Goal: Find specific page/section: Find specific page/section

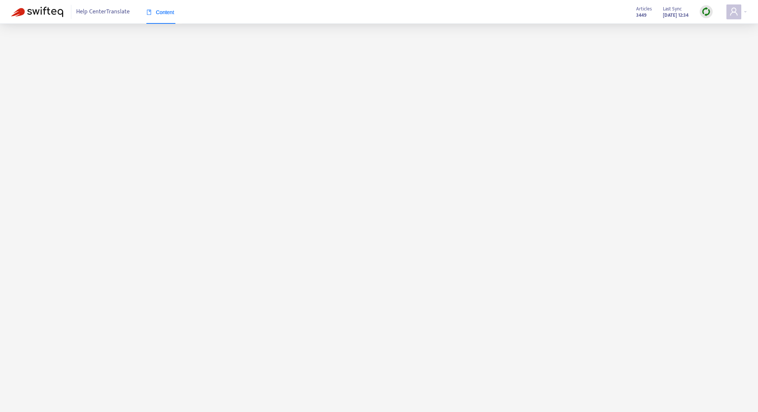
click at [704, 12] on img at bounding box center [705, 11] width 9 height 9
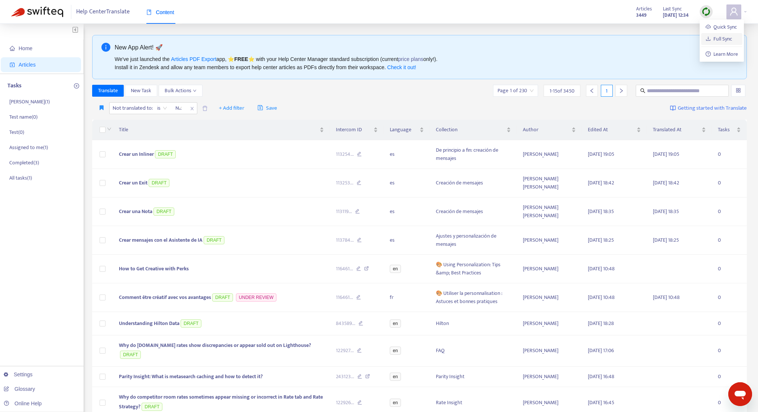
click at [714, 40] on link "Full Sync" at bounding box center [718, 39] width 27 height 9
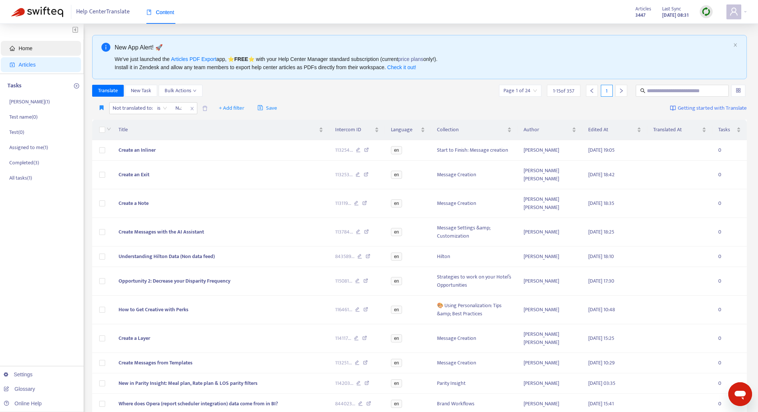
click at [48, 53] on span "Home" at bounding box center [42, 48] width 65 height 15
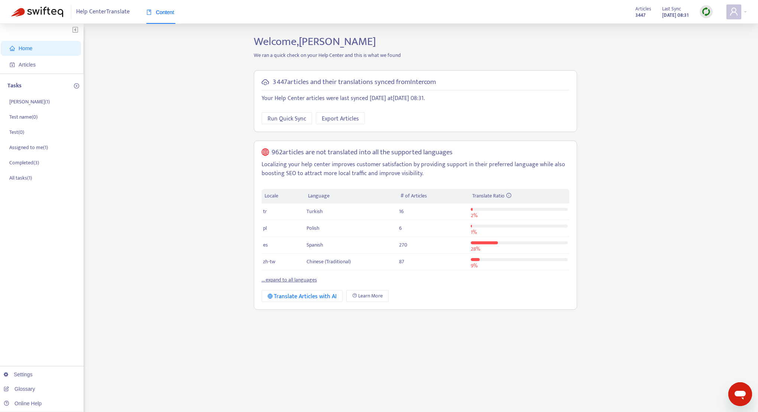
click at [296, 275] on link "... expand to all languages" at bounding box center [289, 279] width 55 height 9
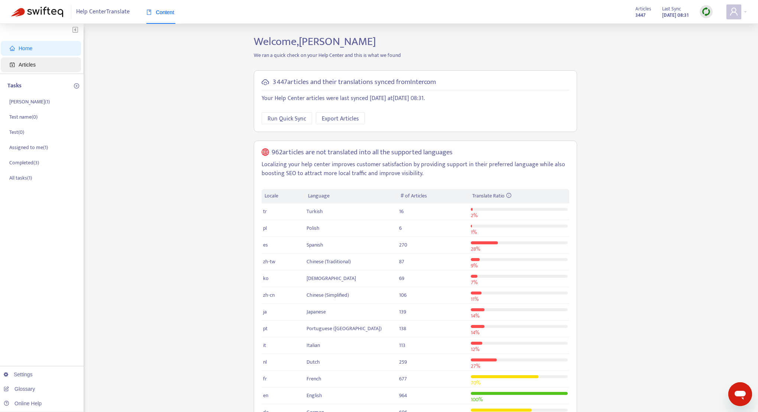
click at [47, 57] on span "Articles" at bounding box center [42, 64] width 65 height 15
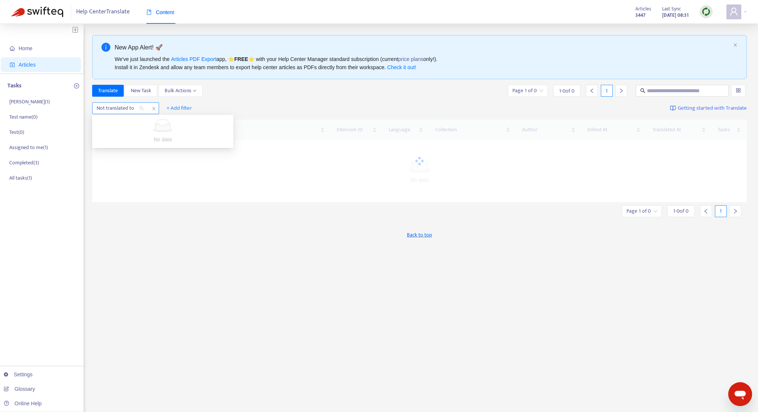
click at [108, 107] on div at bounding box center [116, 108] width 45 height 9
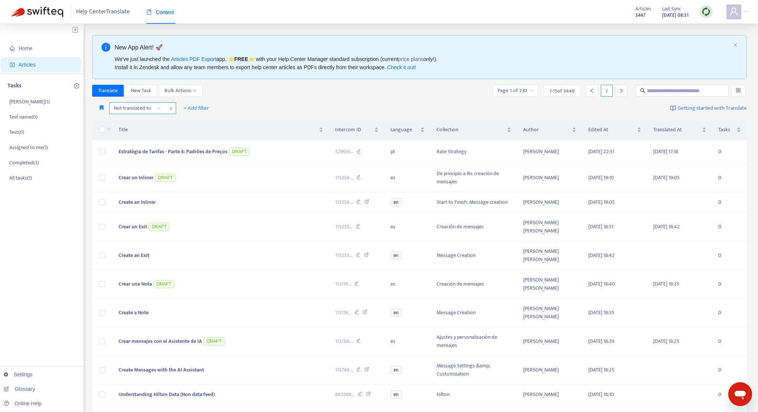
click at [169, 108] on icon "close" at bounding box center [171, 108] width 4 height 4
click at [127, 106] on span "+ Add filter" at bounding box center [130, 108] width 26 height 9
click at [129, 119] on span "Language" at bounding box center [140, 123] width 46 height 8
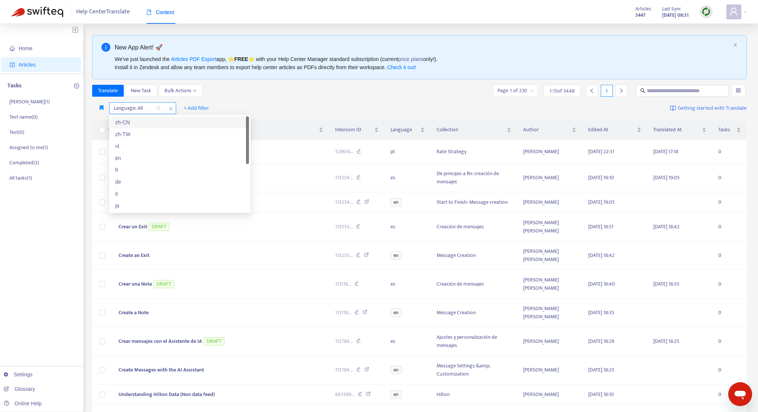
click at [136, 108] on div at bounding box center [133, 108] width 45 height 9
click at [137, 166] on div "fr" at bounding box center [179, 170] width 129 height 8
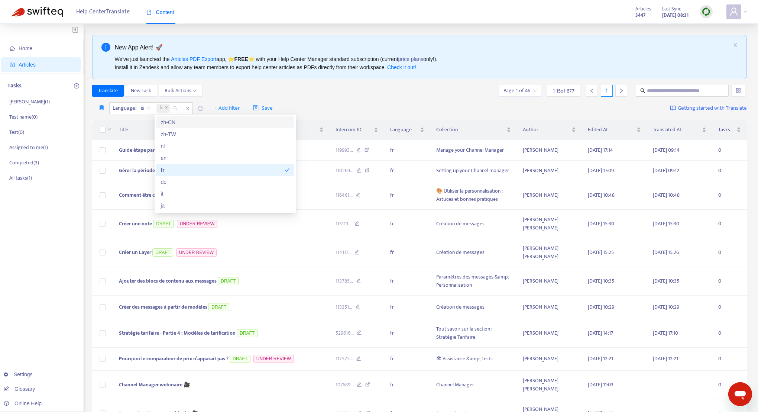
click at [271, 85] on div "Translate New Task Bulk Actions Page 1 of 46 1 - 15 of 677 1" at bounding box center [419, 91] width 655 height 12
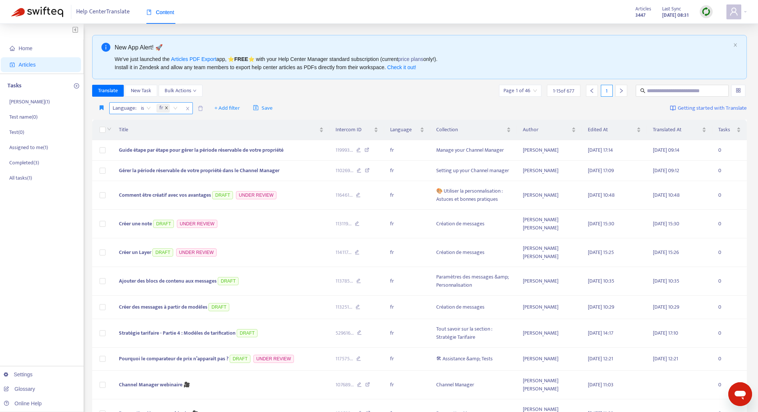
click at [168, 109] on icon "close" at bounding box center [167, 108] width 4 height 4
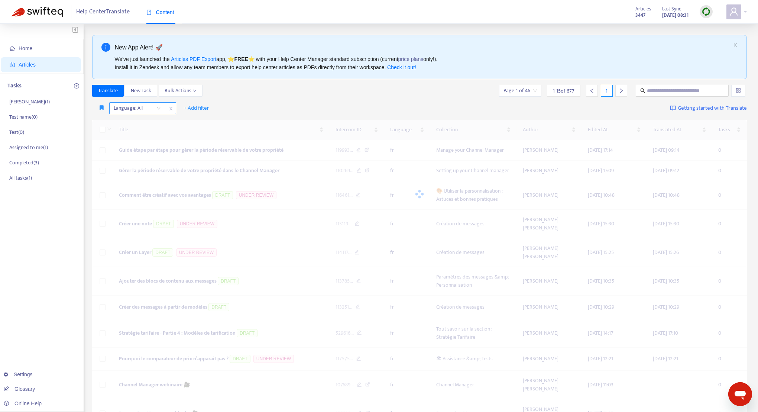
click at [149, 109] on div at bounding box center [133, 108] width 45 height 9
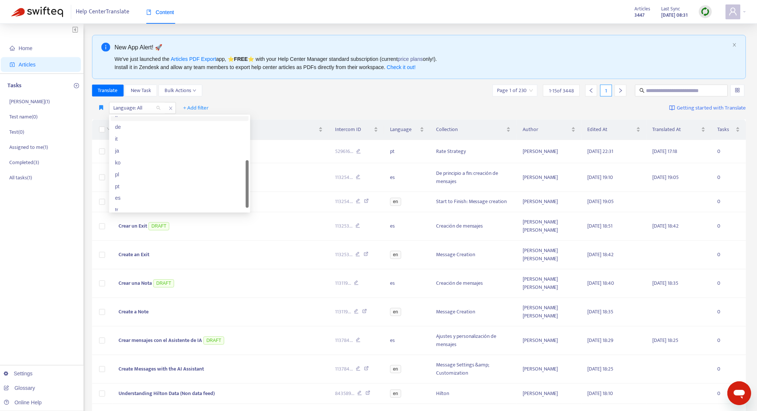
scroll to position [55, 0]
click at [142, 199] on div "es" at bounding box center [179, 198] width 129 height 8
